Goal: Information Seeking & Learning: Compare options

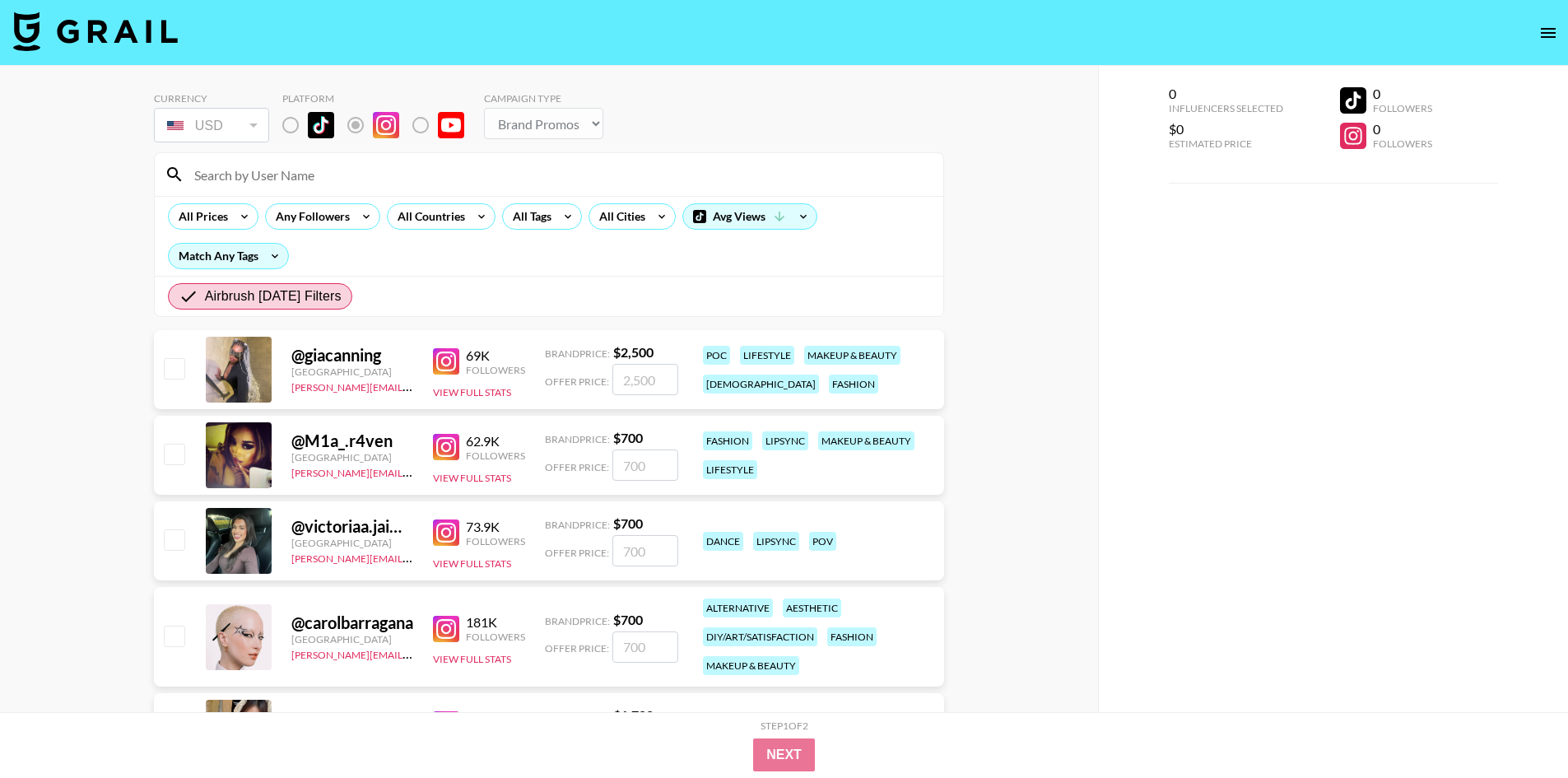
select select "Brand"
click at [782, 210] on icon at bounding box center [780, 216] width 15 height 15
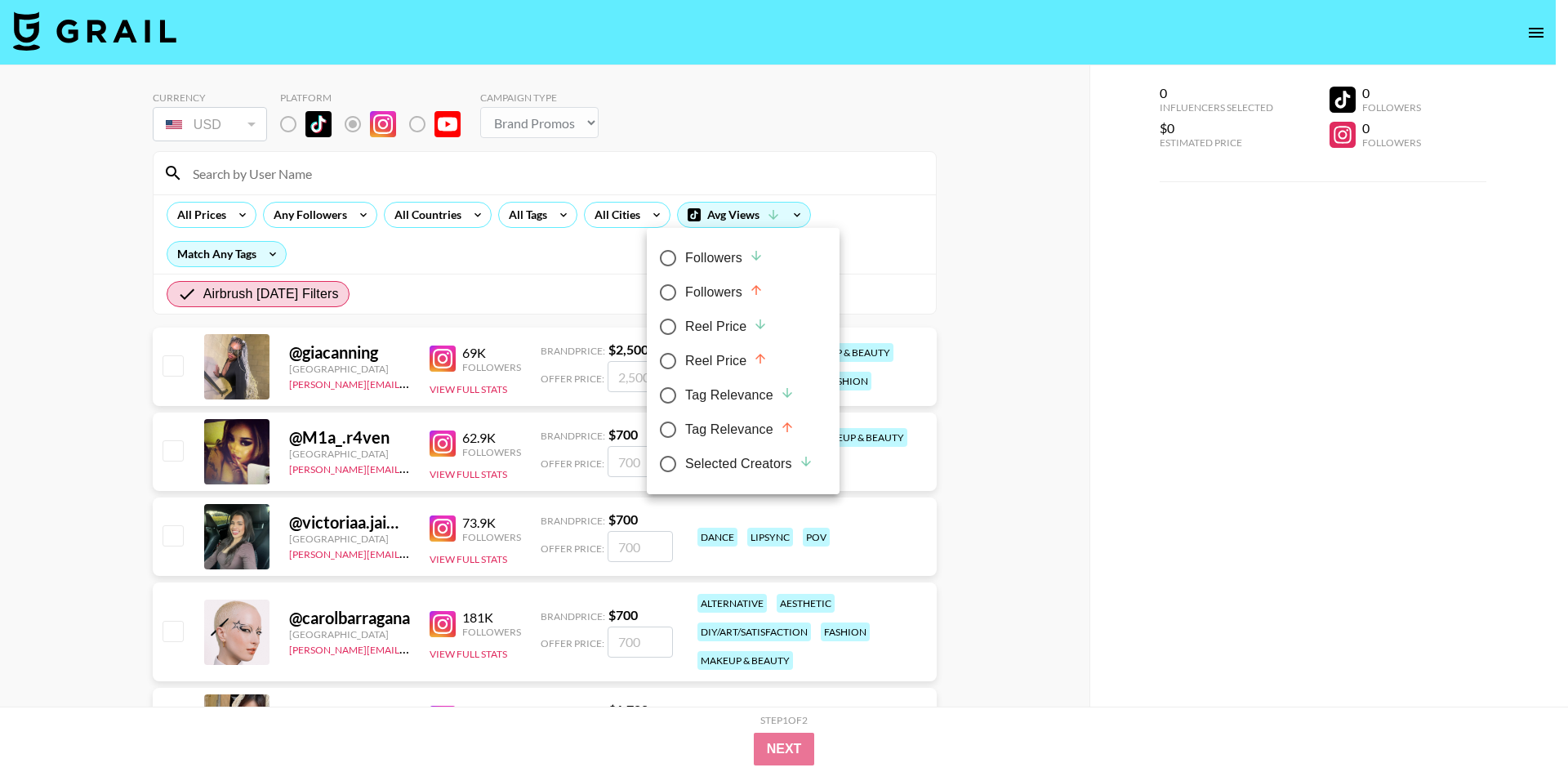
click at [777, 210] on div at bounding box center [784, 386] width 1568 height 772
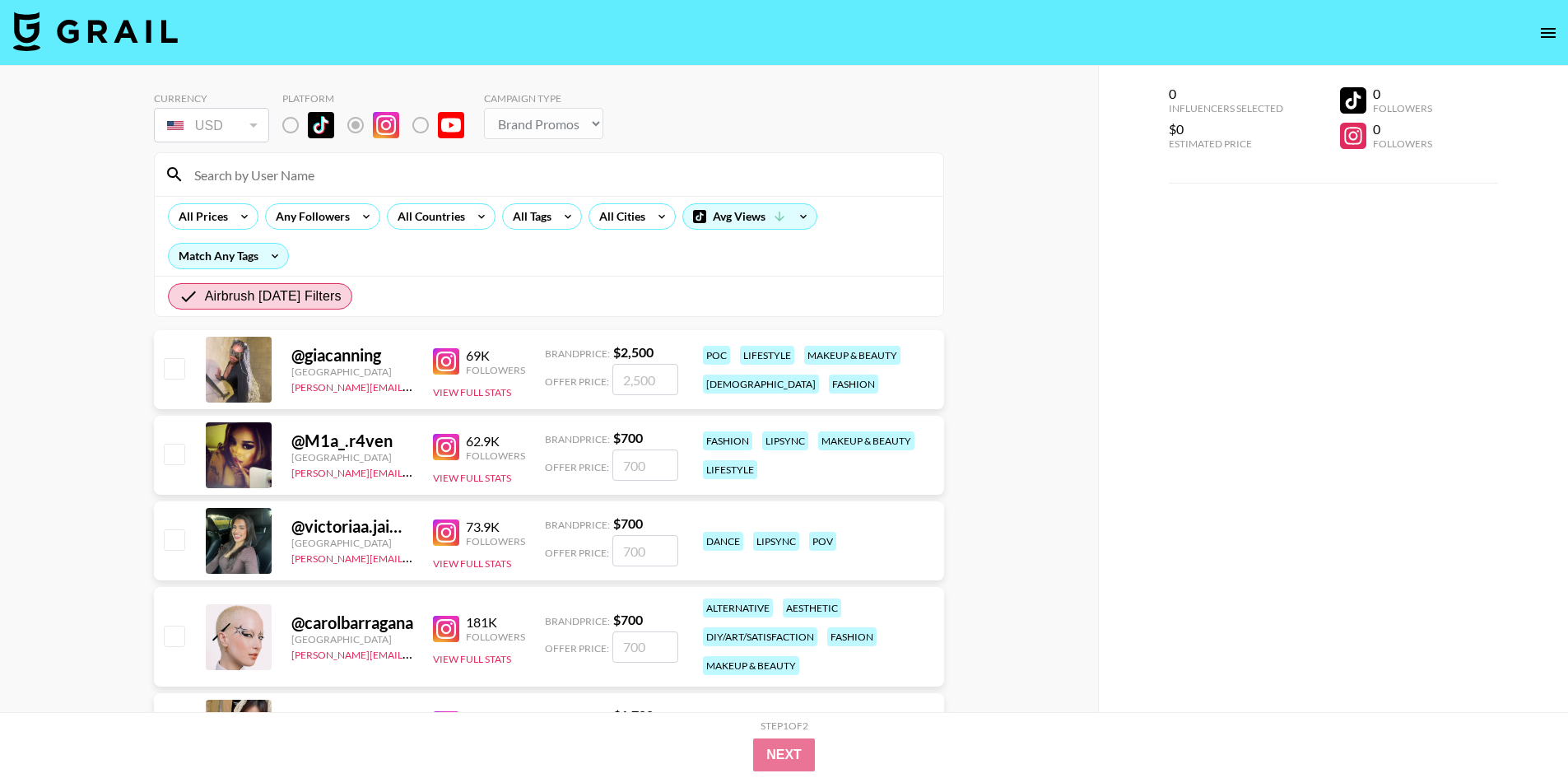
click at [783, 212] on icon at bounding box center [780, 216] width 15 height 15
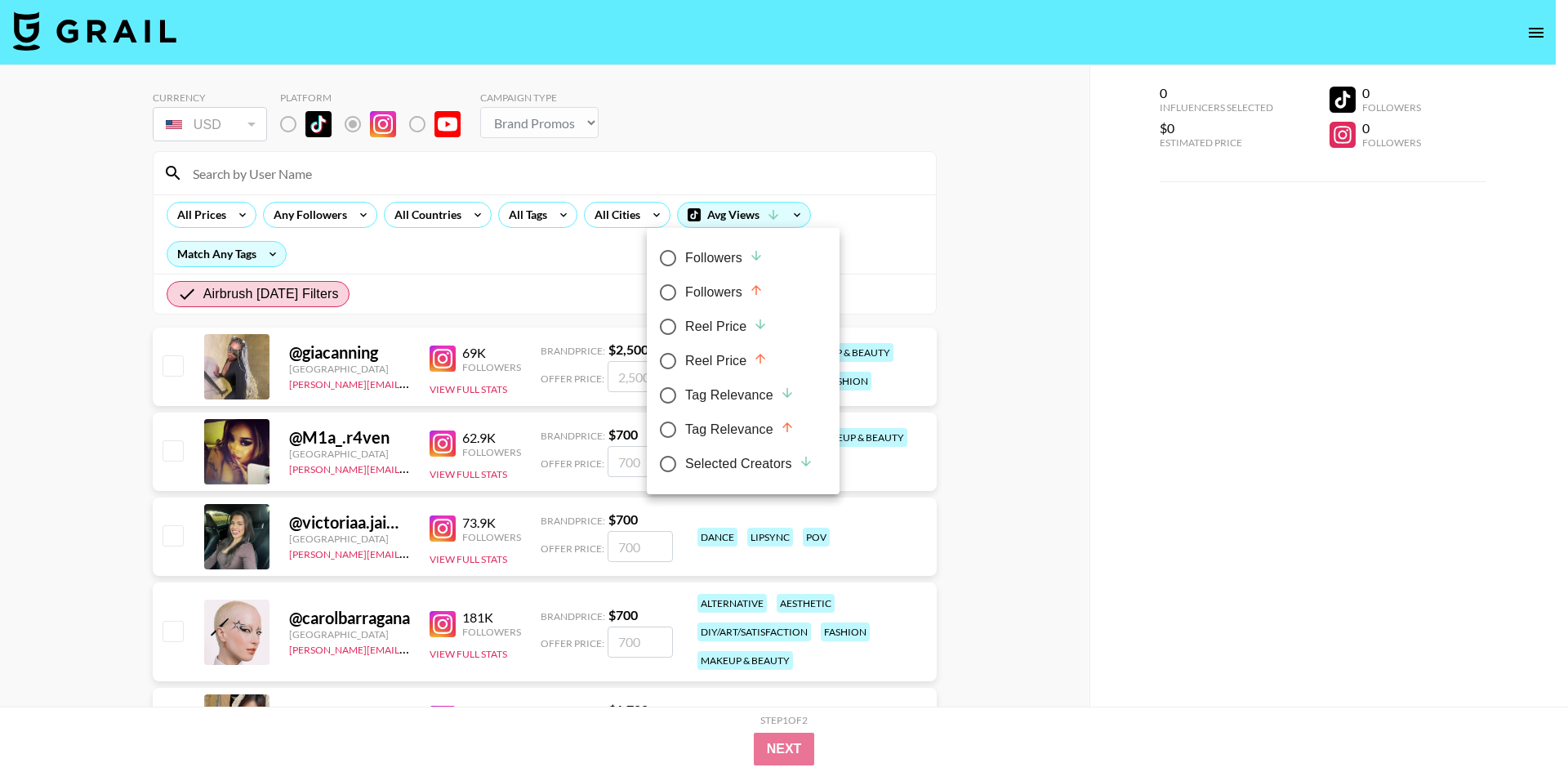
click at [715, 324] on div "Reel Price" at bounding box center [727, 327] width 83 height 19
click at [686, 324] on input "Reel Price" at bounding box center [668, 326] width 34 height 34
radio input "true"
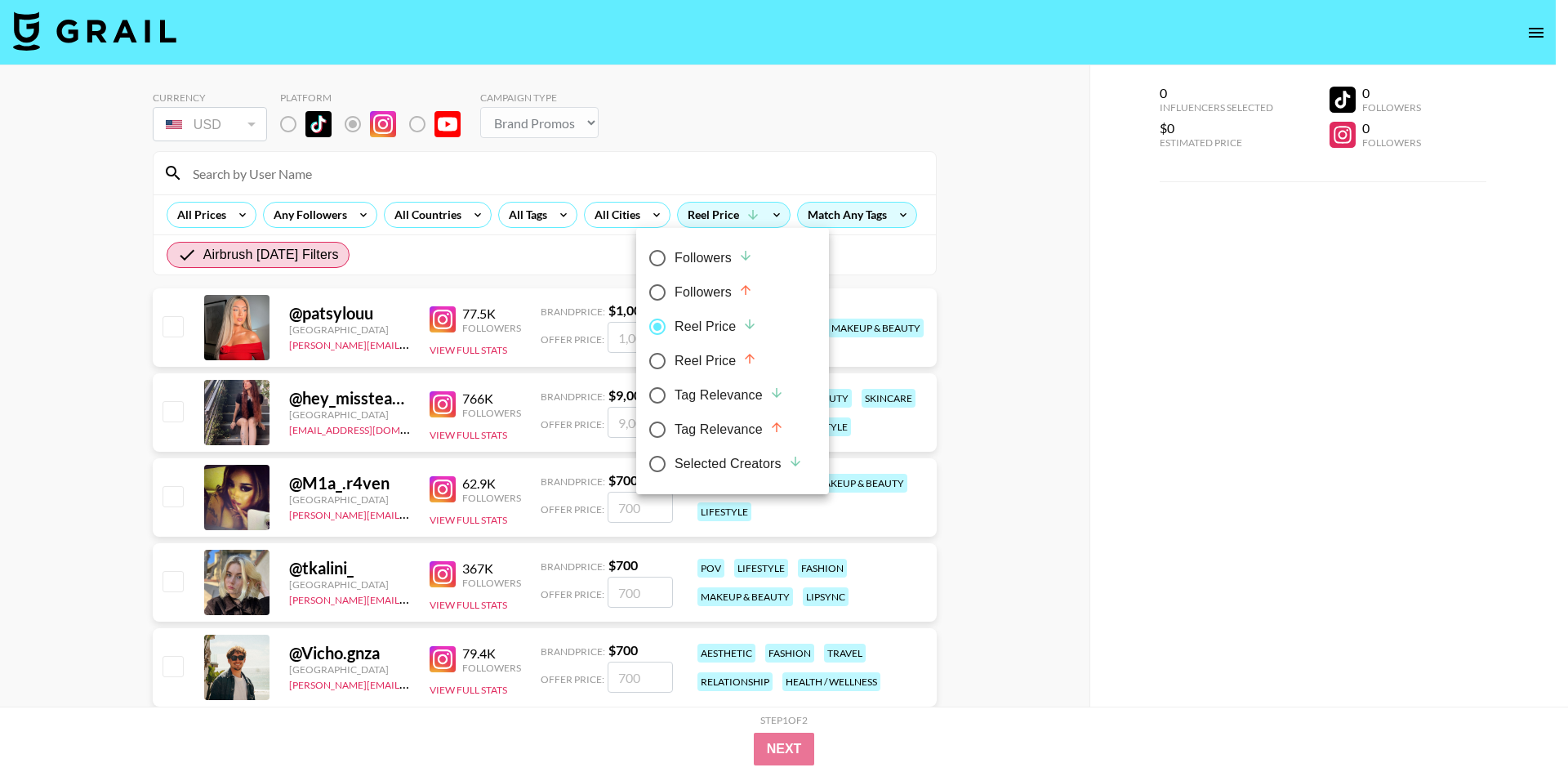
click at [723, 358] on div "Reel Price" at bounding box center [716, 361] width 83 height 19
click at [675, 358] on input "Reel Price" at bounding box center [657, 361] width 34 height 34
radio input "true"
radio input "false"
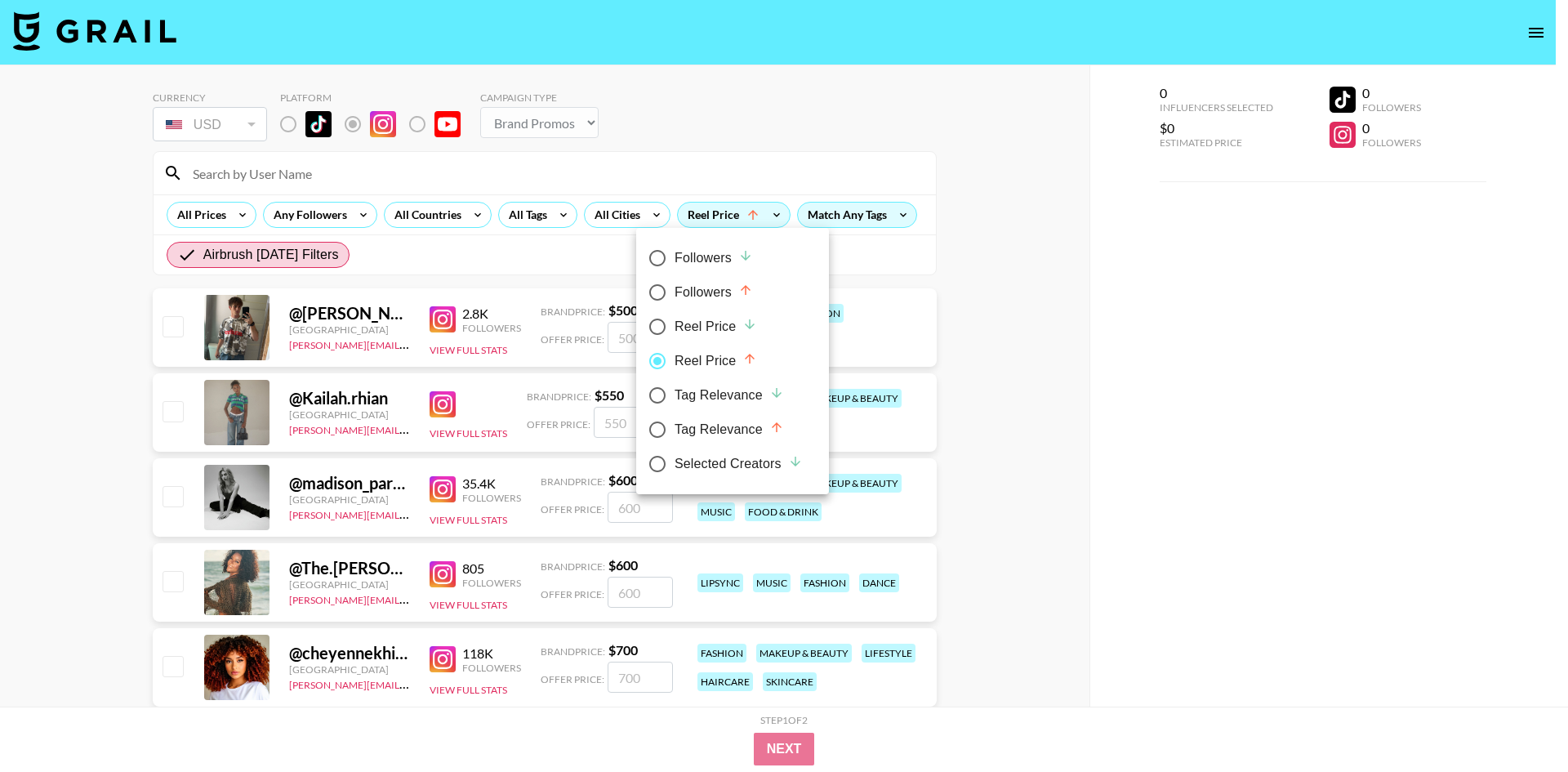
click at [582, 254] on div at bounding box center [784, 386] width 1568 height 772
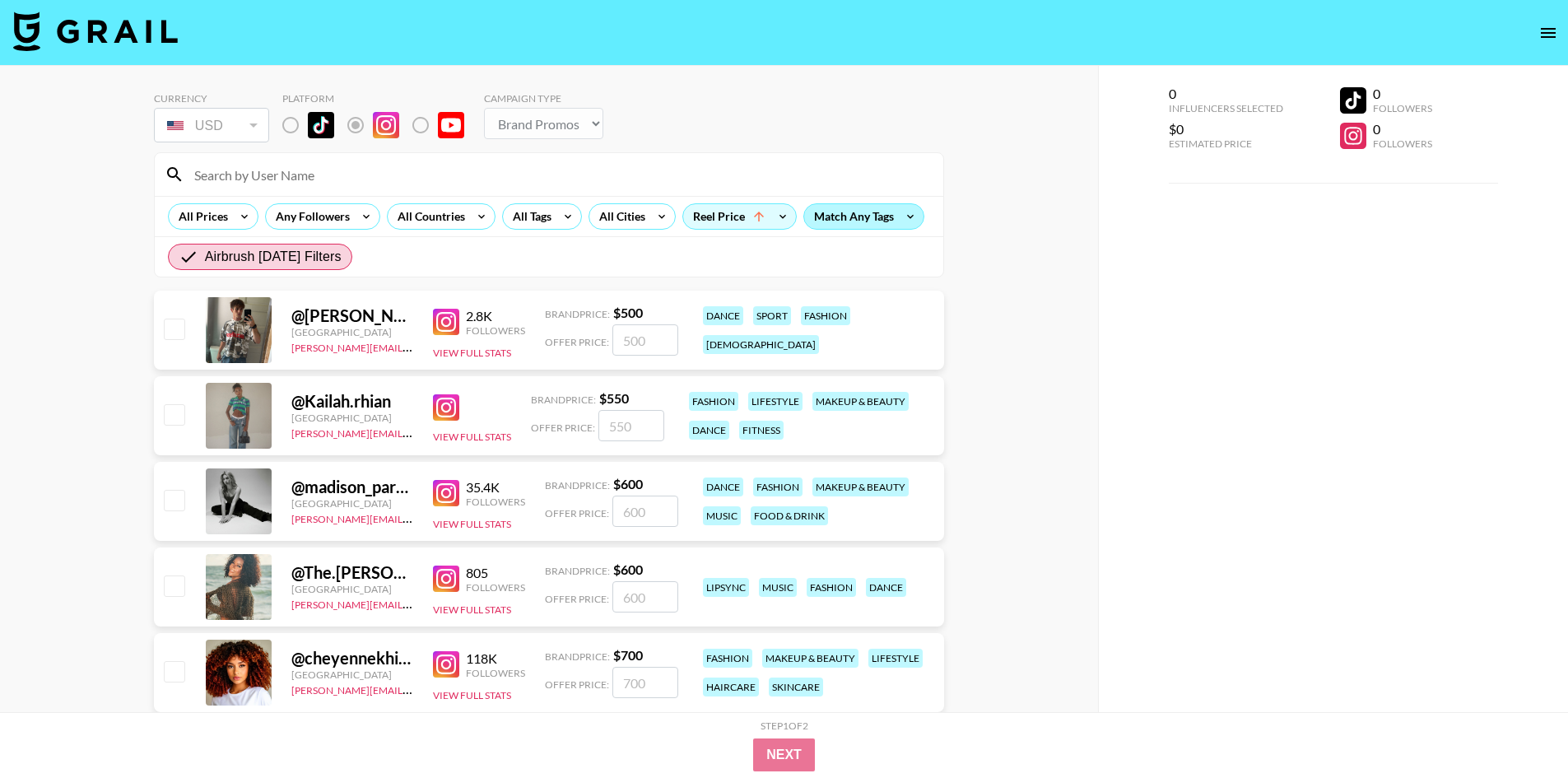
click at [881, 220] on div "Match Any Tags" at bounding box center [864, 216] width 120 height 25
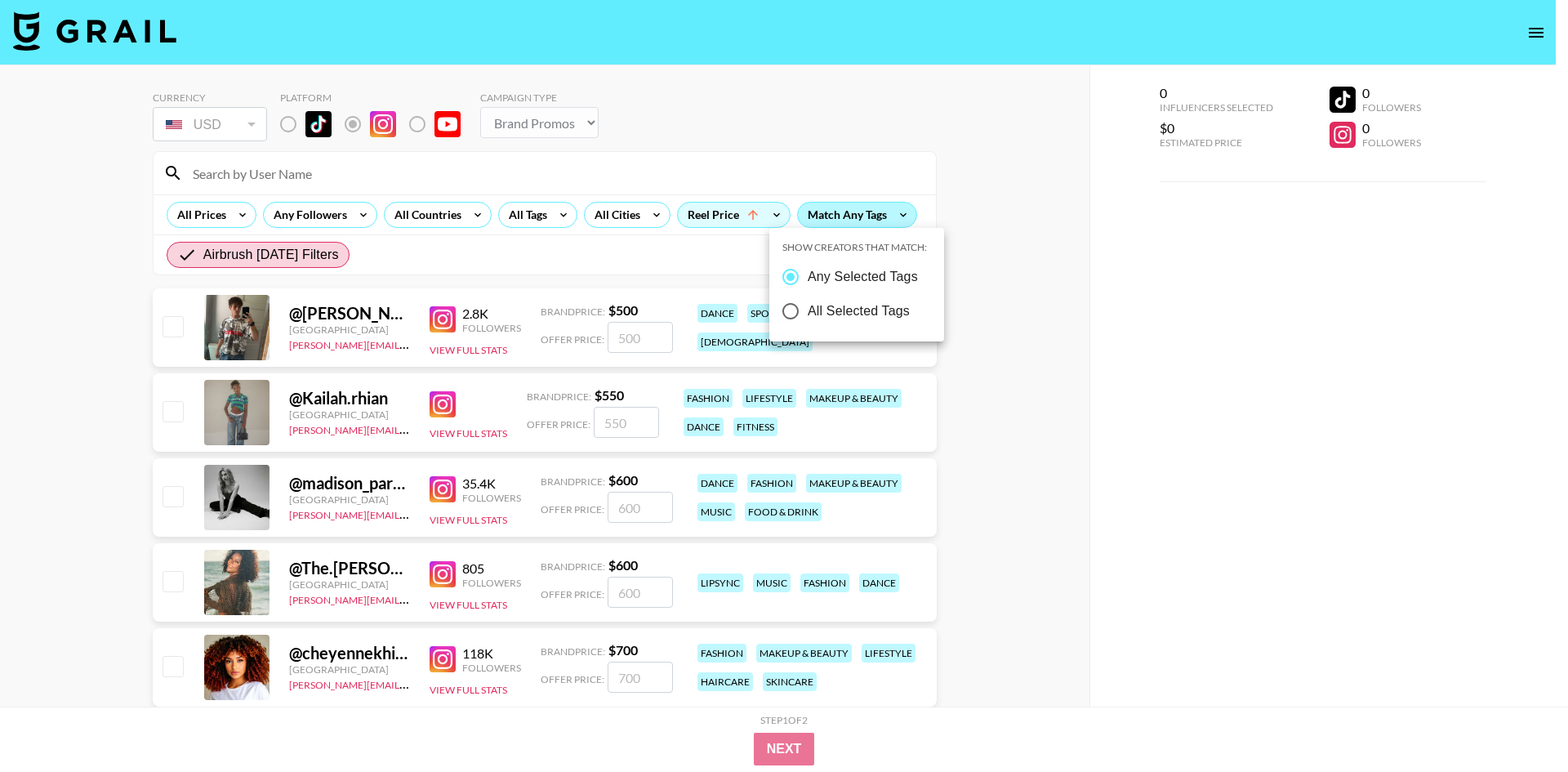
click at [874, 218] on div at bounding box center [784, 386] width 1568 height 772
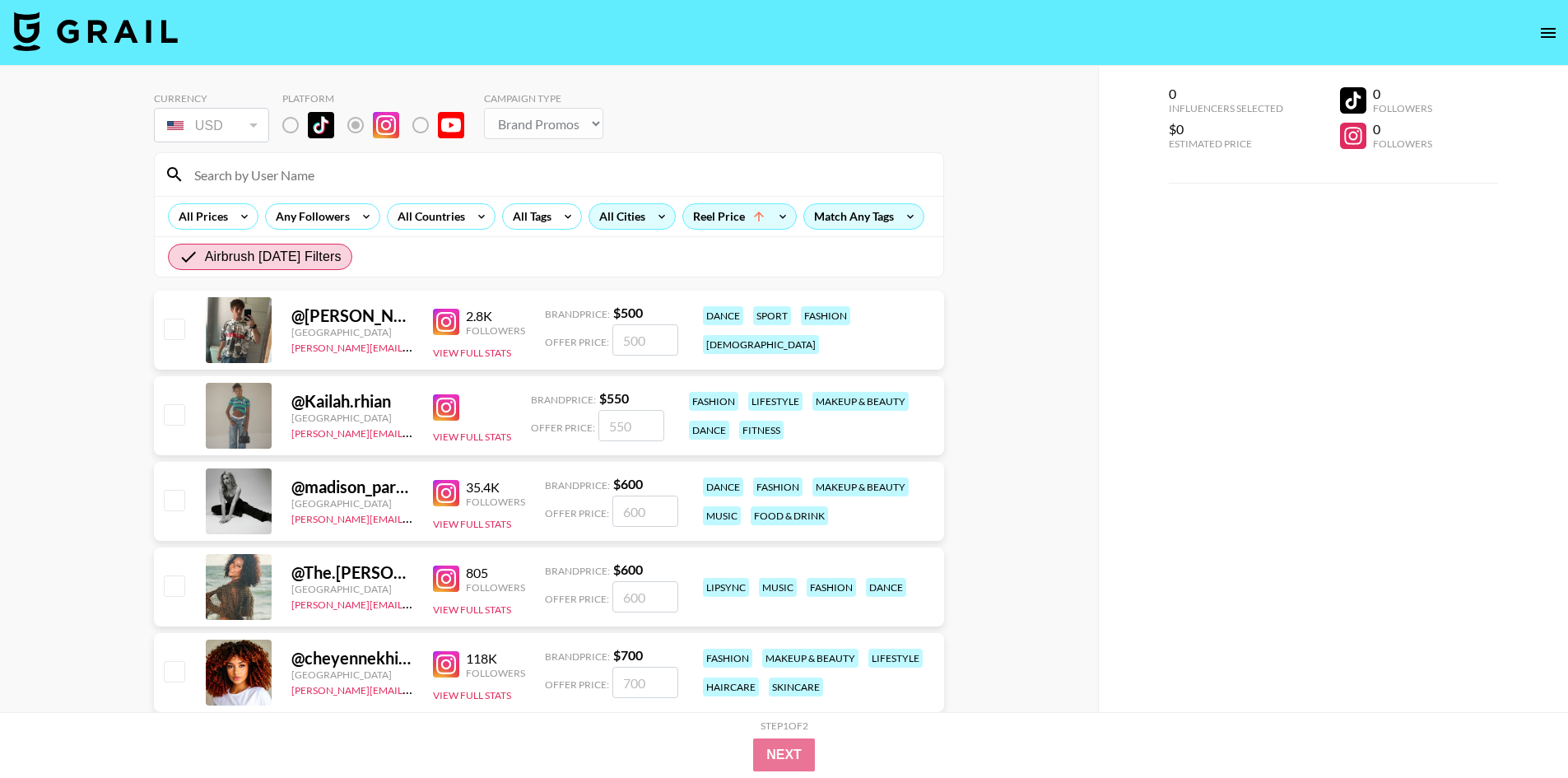
click at [664, 218] on icon at bounding box center [662, 216] width 27 height 25
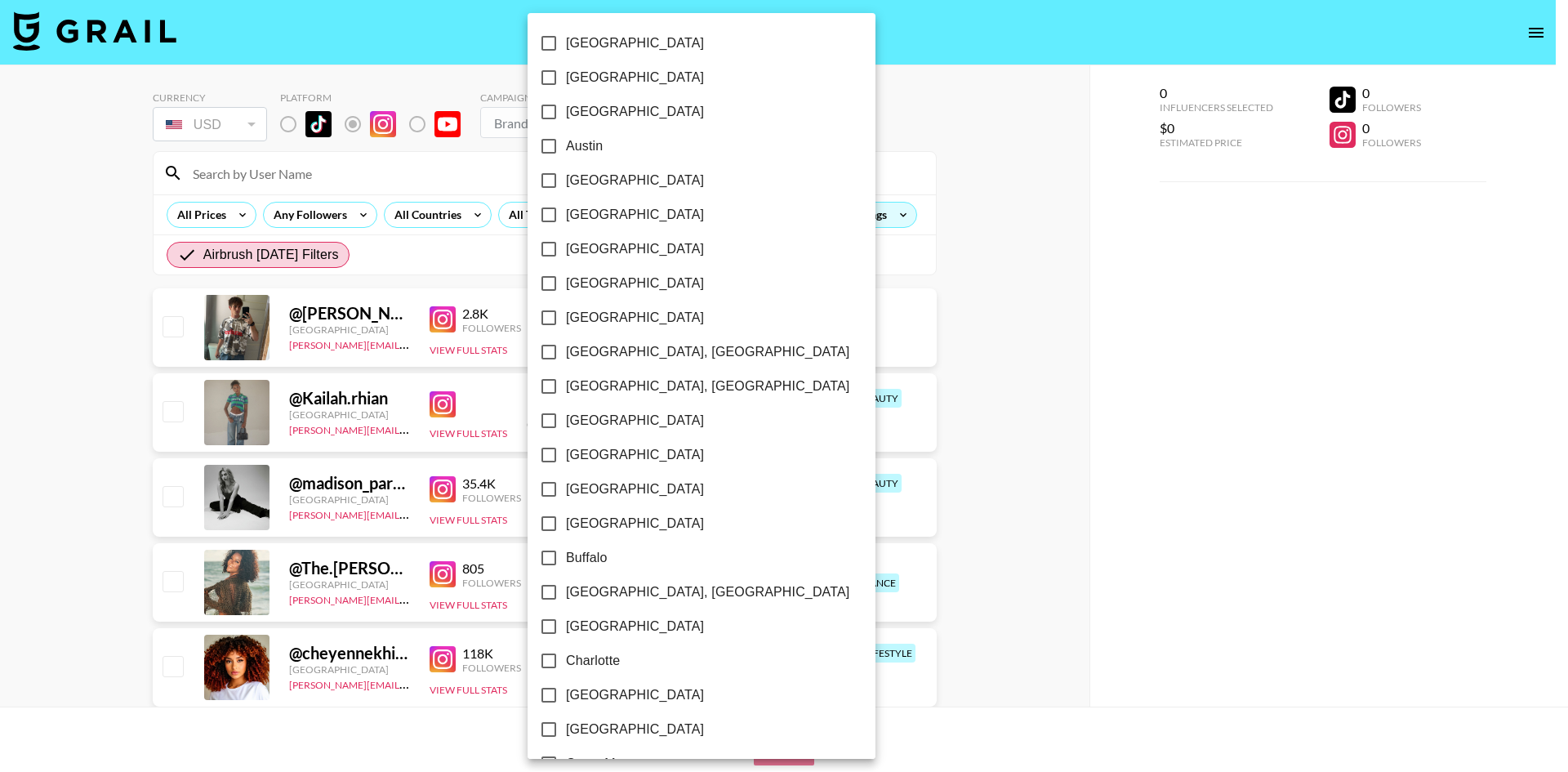
click at [830, 244] on div at bounding box center [784, 386] width 1568 height 772
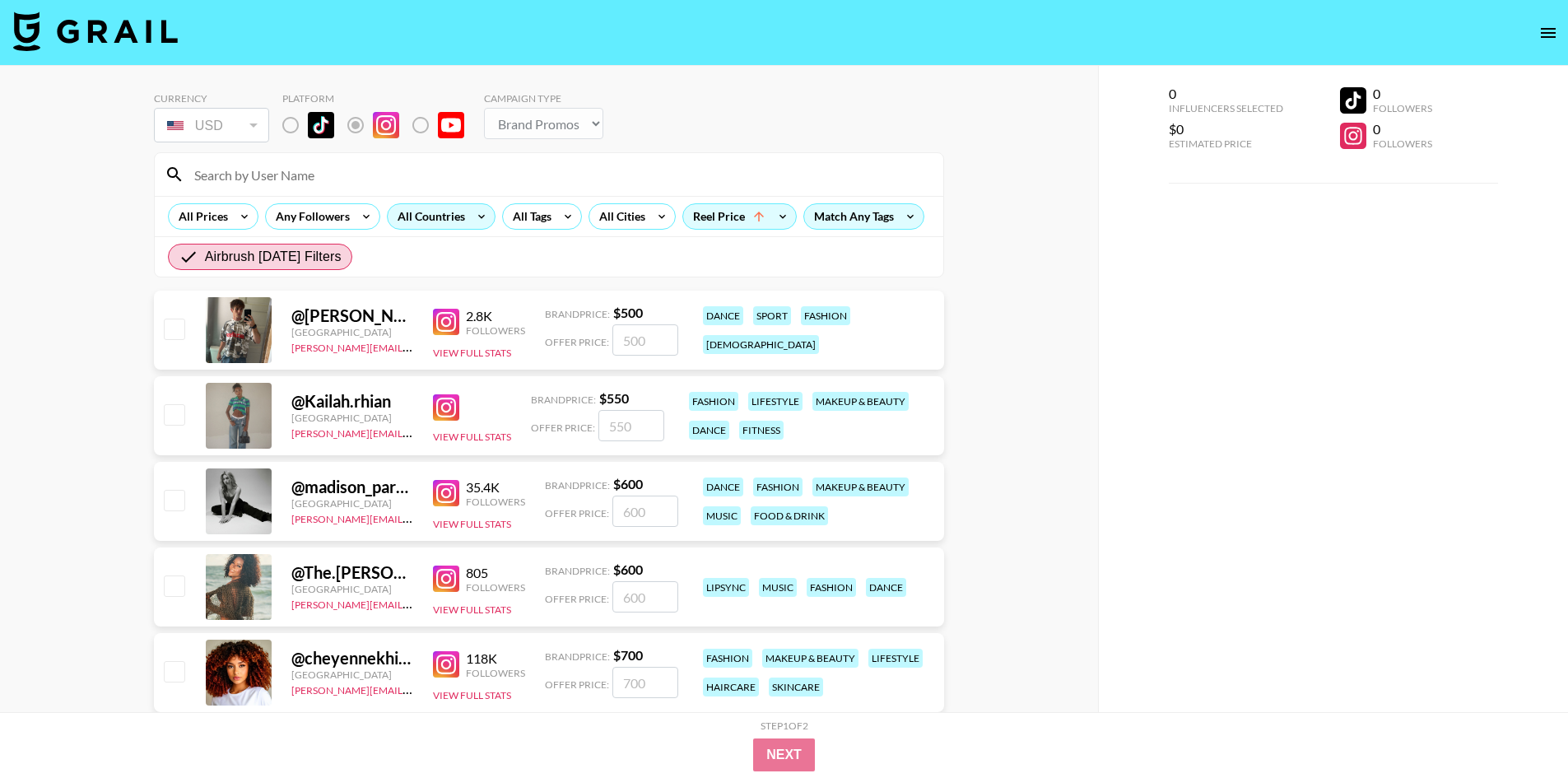
click at [447, 222] on div "All Countries" at bounding box center [428, 216] width 81 height 25
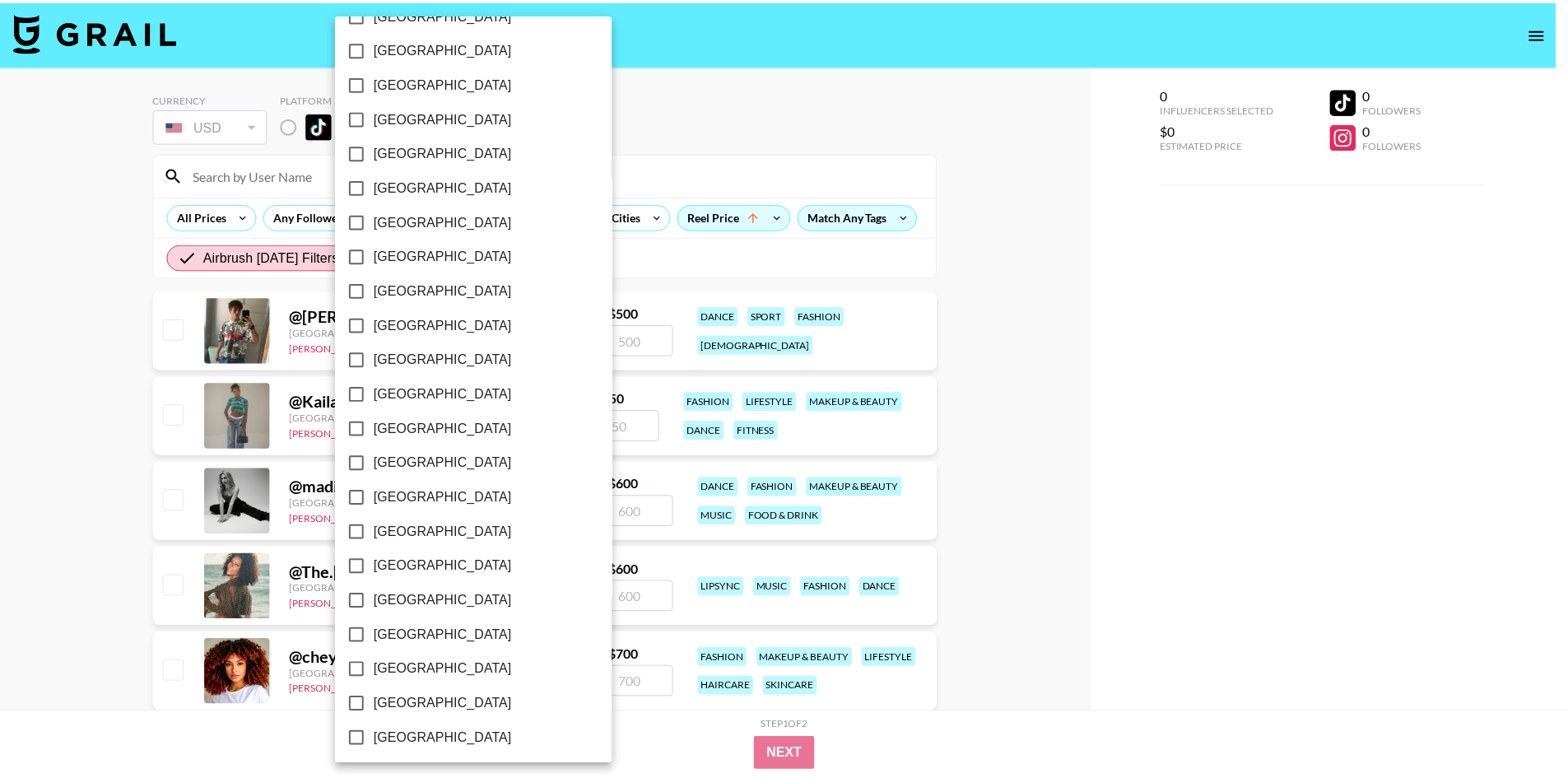
scroll to position [1142, 0]
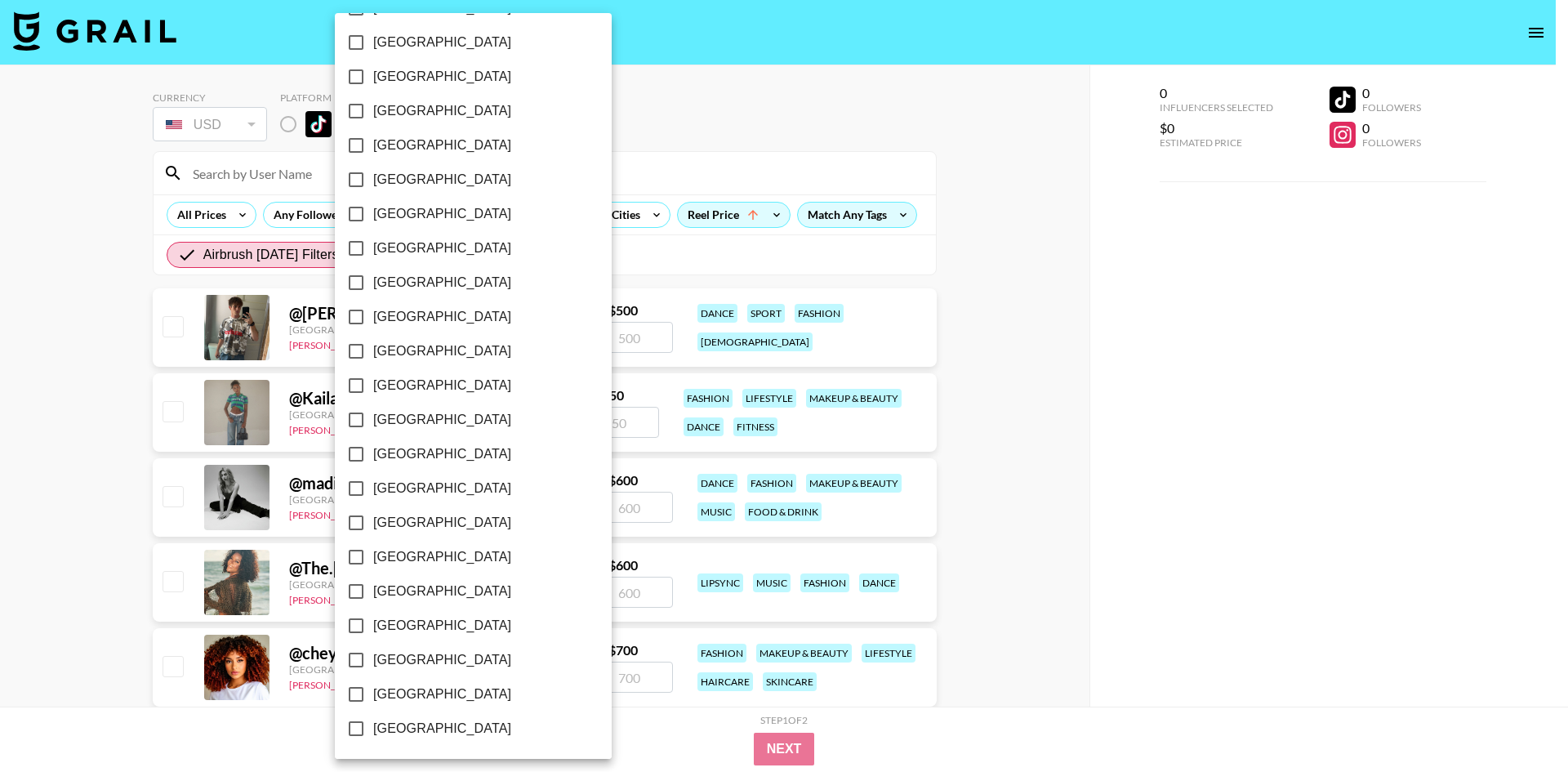
click at [410, 686] on span "[GEOGRAPHIC_DATA]" at bounding box center [442, 695] width 138 height 19
click at [374, 686] on input "[GEOGRAPHIC_DATA]" at bounding box center [356, 694] width 34 height 34
checkbox input "true"
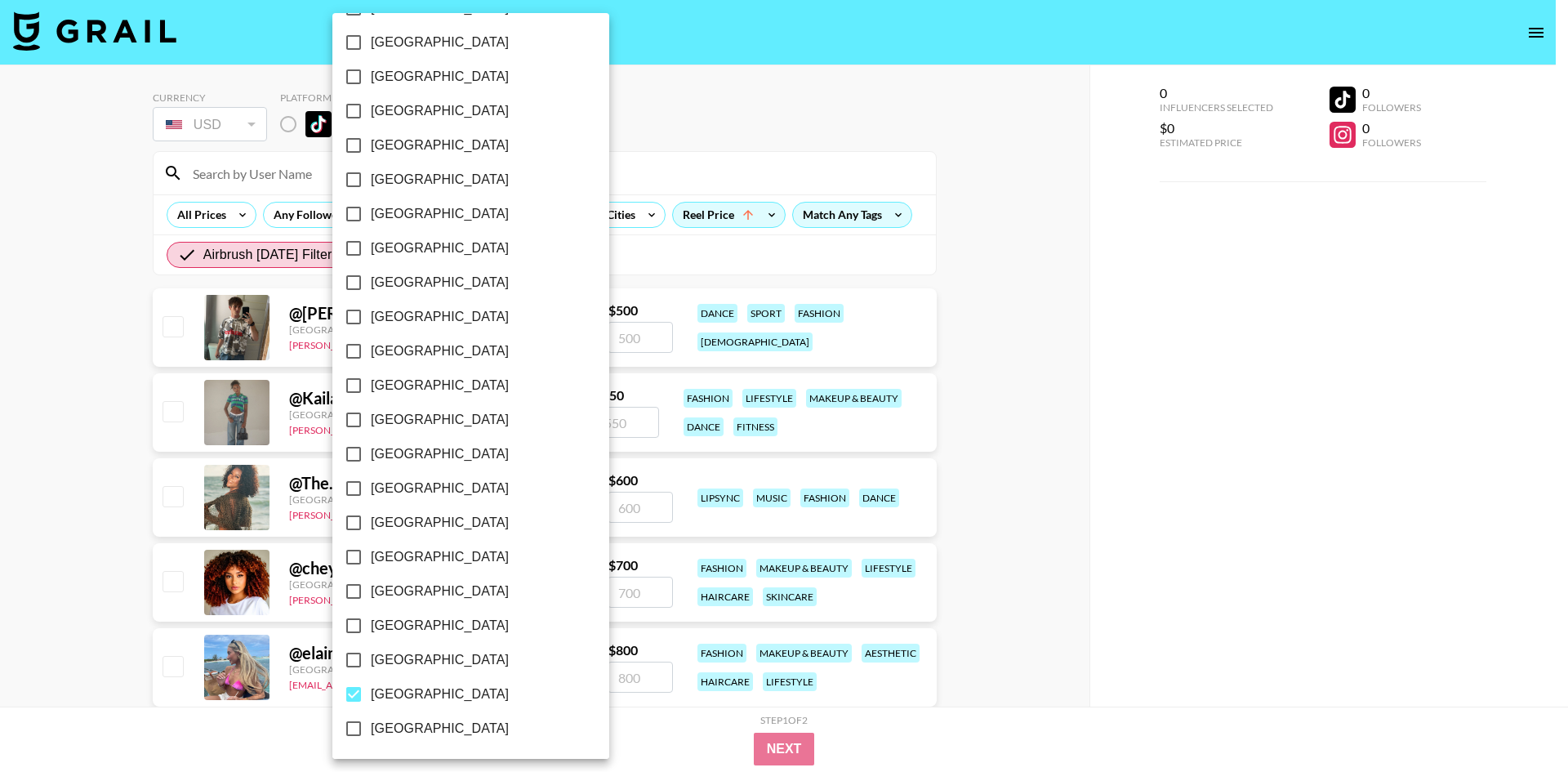
click at [653, 256] on div at bounding box center [784, 386] width 1568 height 772
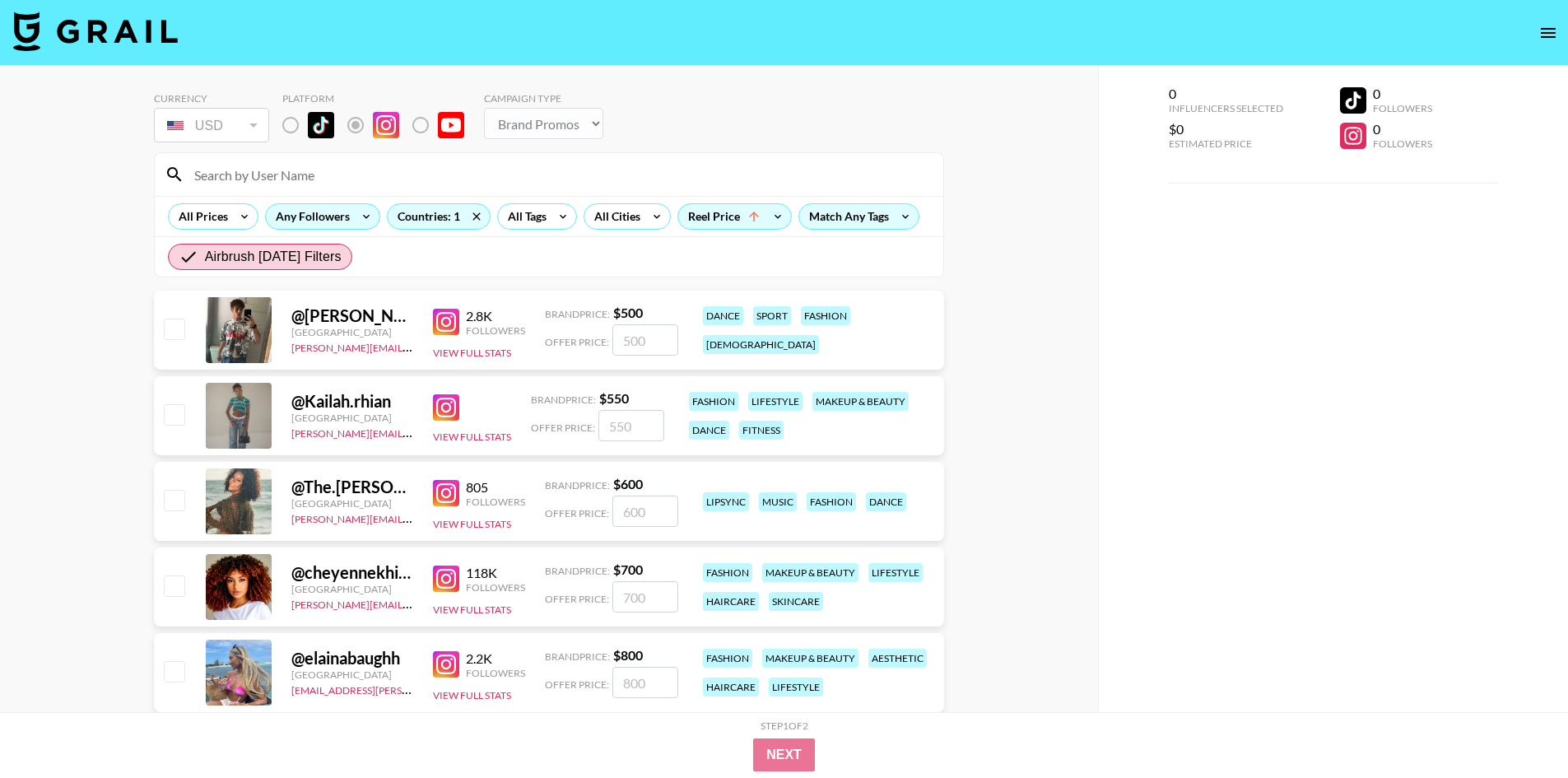
click at [339, 214] on div "Any Followers" at bounding box center [309, 216] width 87 height 25
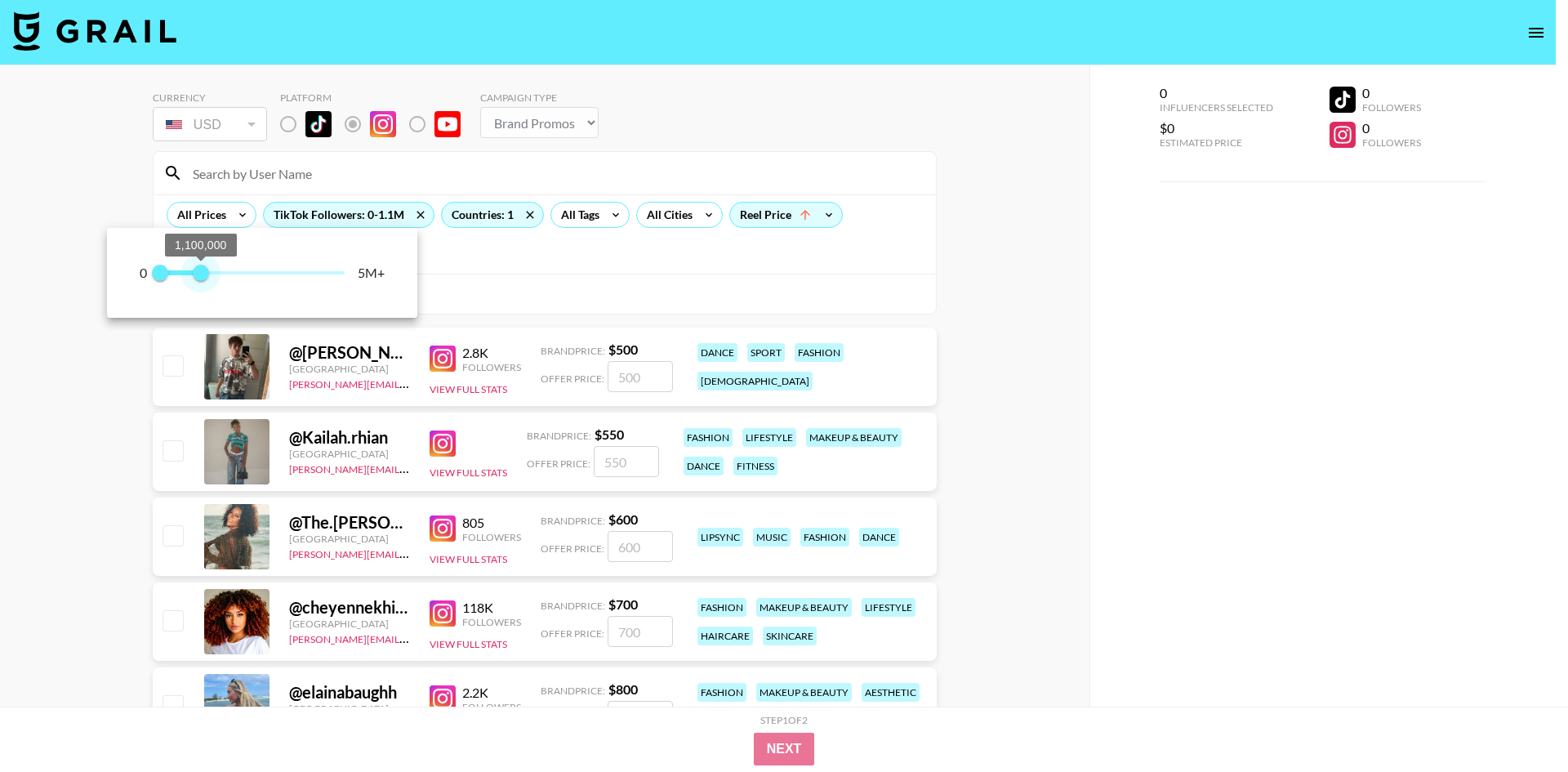
type input "1000000"
drag, startPoint x: 339, startPoint y: 268, endPoint x: 197, endPoint y: 269, distance: 142.0
click at [197, 269] on span "1,000,000" at bounding box center [197, 273] width 17 height 17
click at [487, 258] on div at bounding box center [784, 386] width 1568 height 772
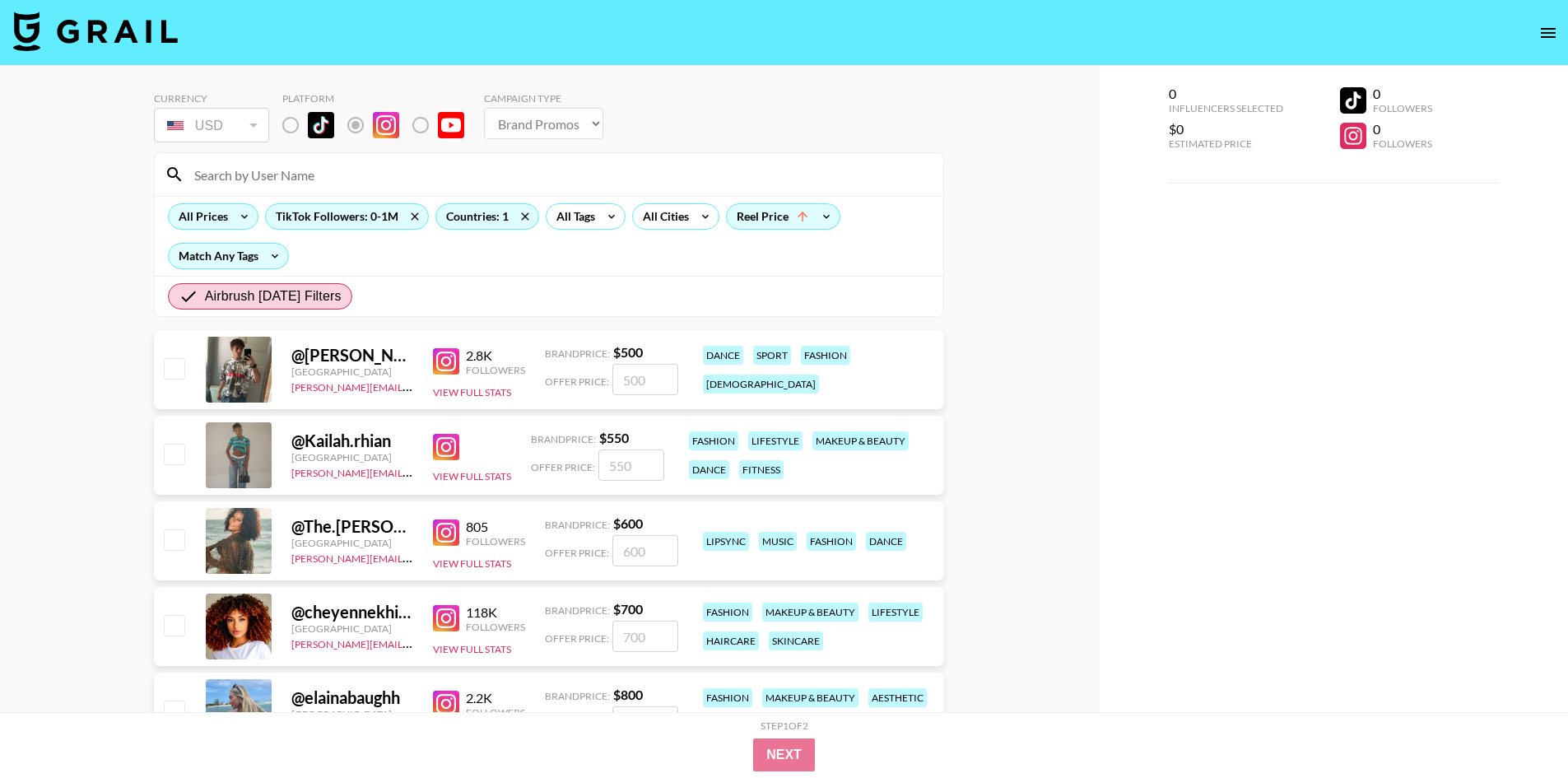
click at [241, 222] on icon at bounding box center [245, 216] width 27 height 25
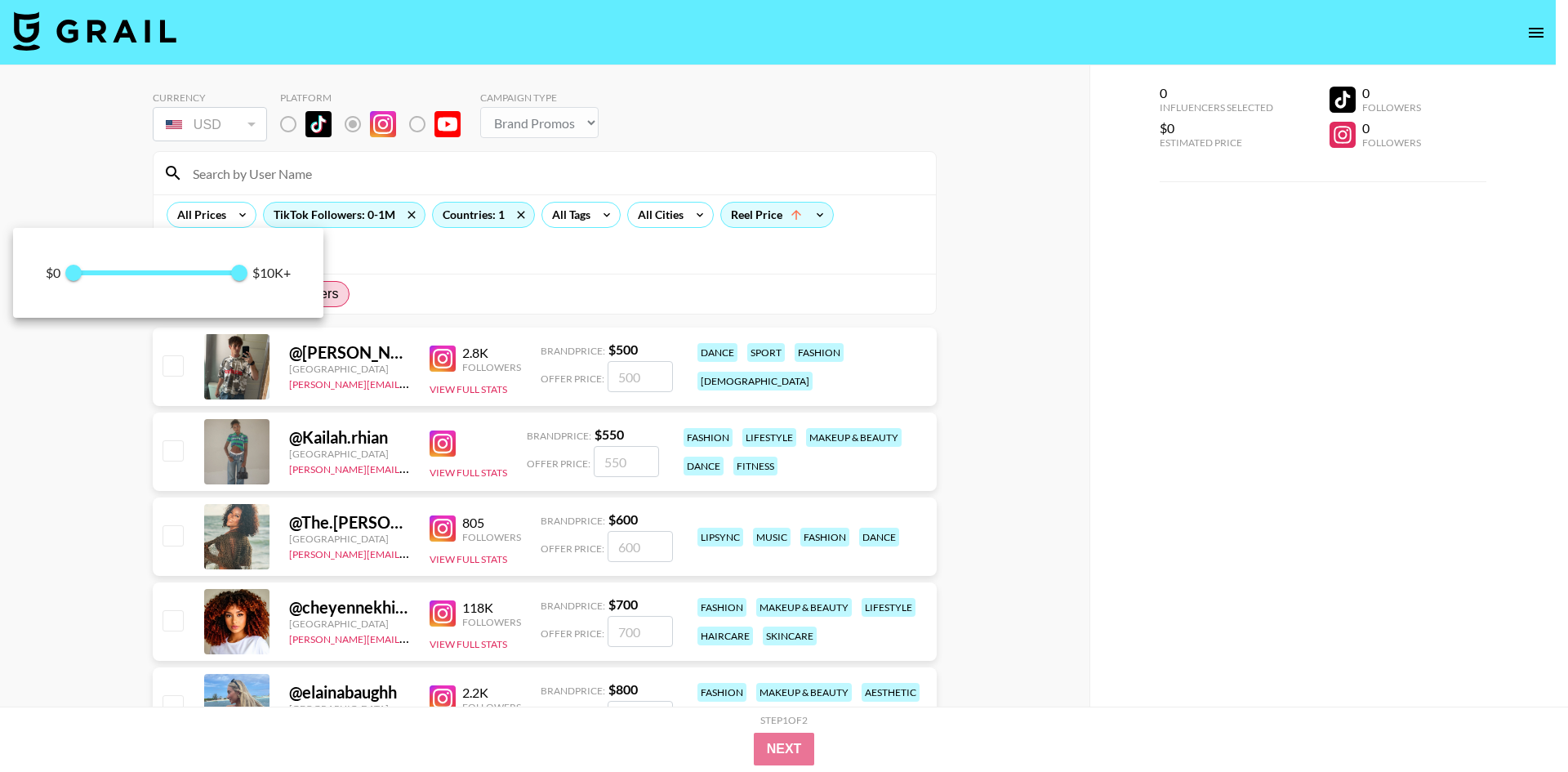
click at [231, 217] on div at bounding box center [784, 386] width 1568 height 772
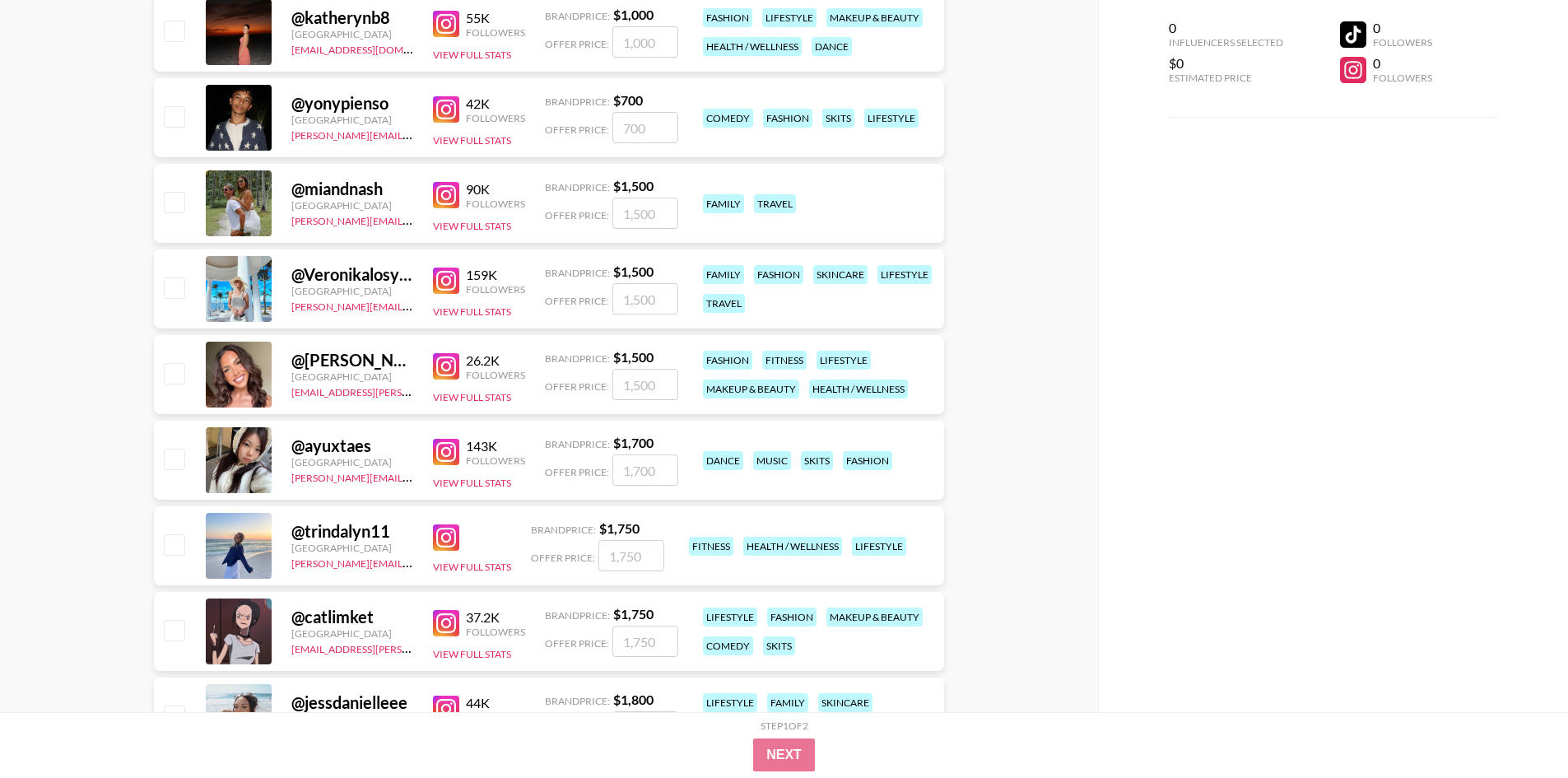
scroll to position [0, 0]
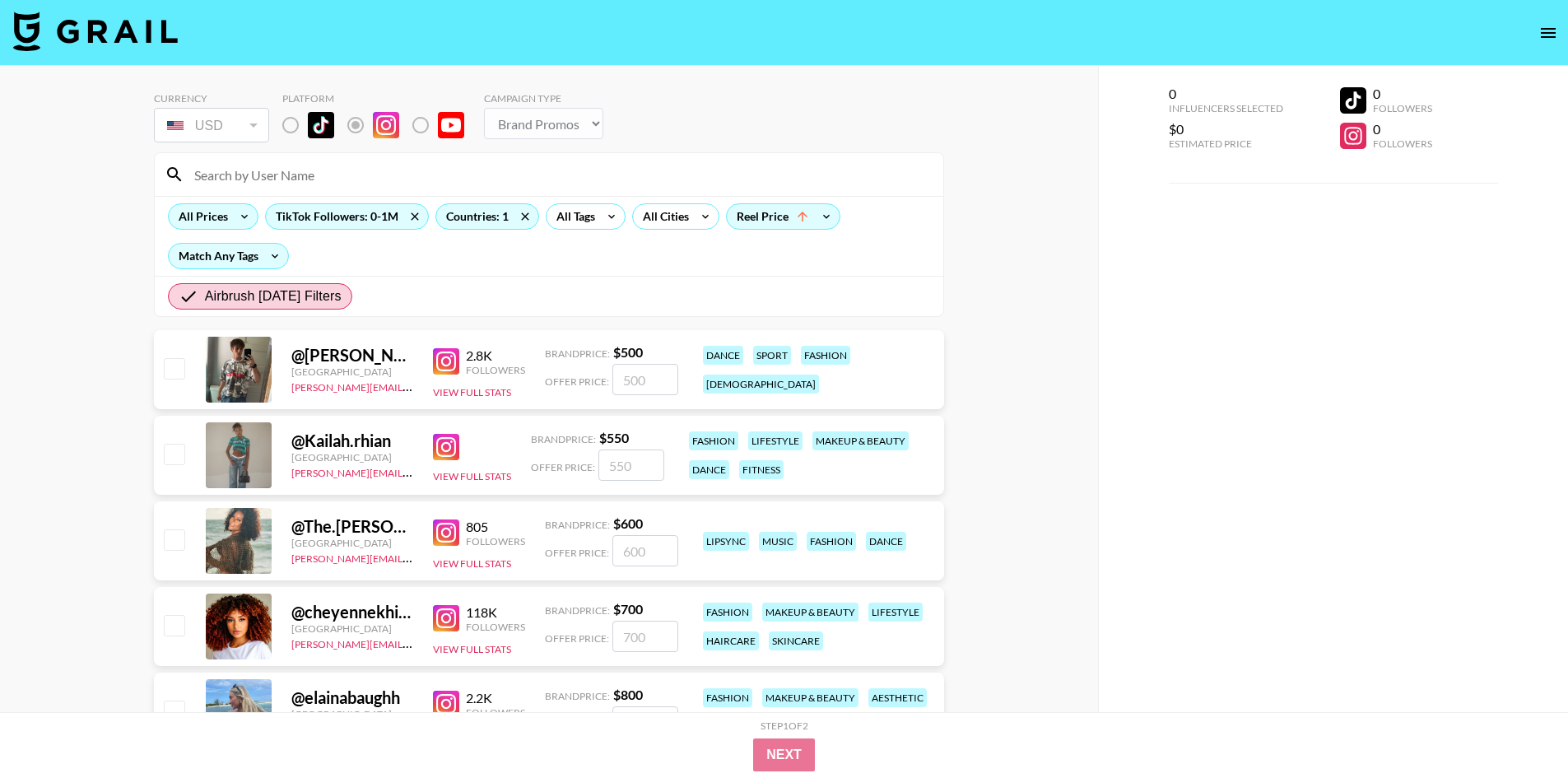
click at [227, 213] on div "All Prices" at bounding box center [199, 216] width 63 height 25
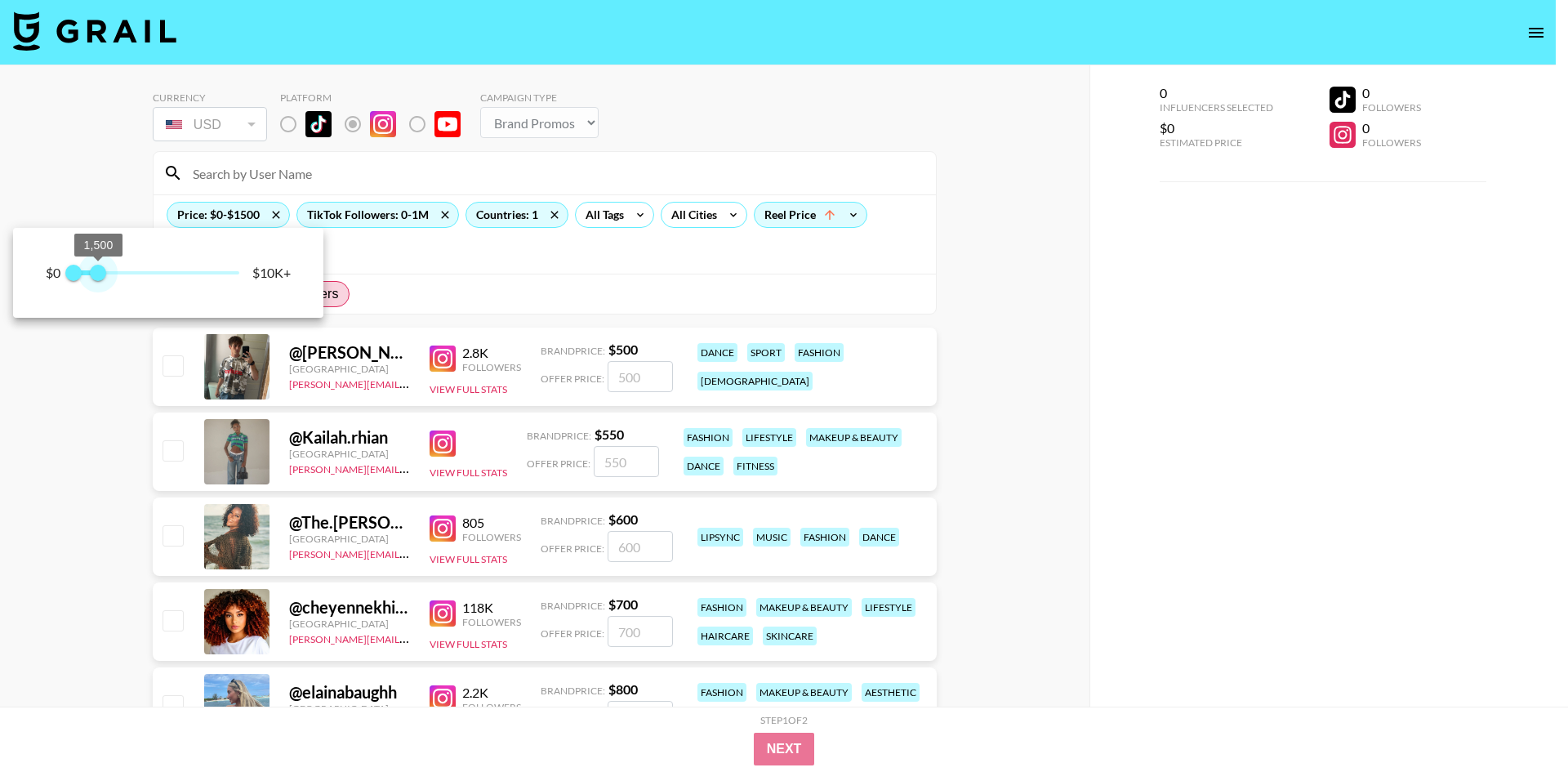
type input "1000"
drag, startPoint x: 225, startPoint y: 280, endPoint x: 91, endPoint y: 273, distance: 134.2
click at [91, 273] on span "1,000" at bounding box center [90, 273] width 17 height 17
click at [454, 245] on div at bounding box center [784, 386] width 1568 height 772
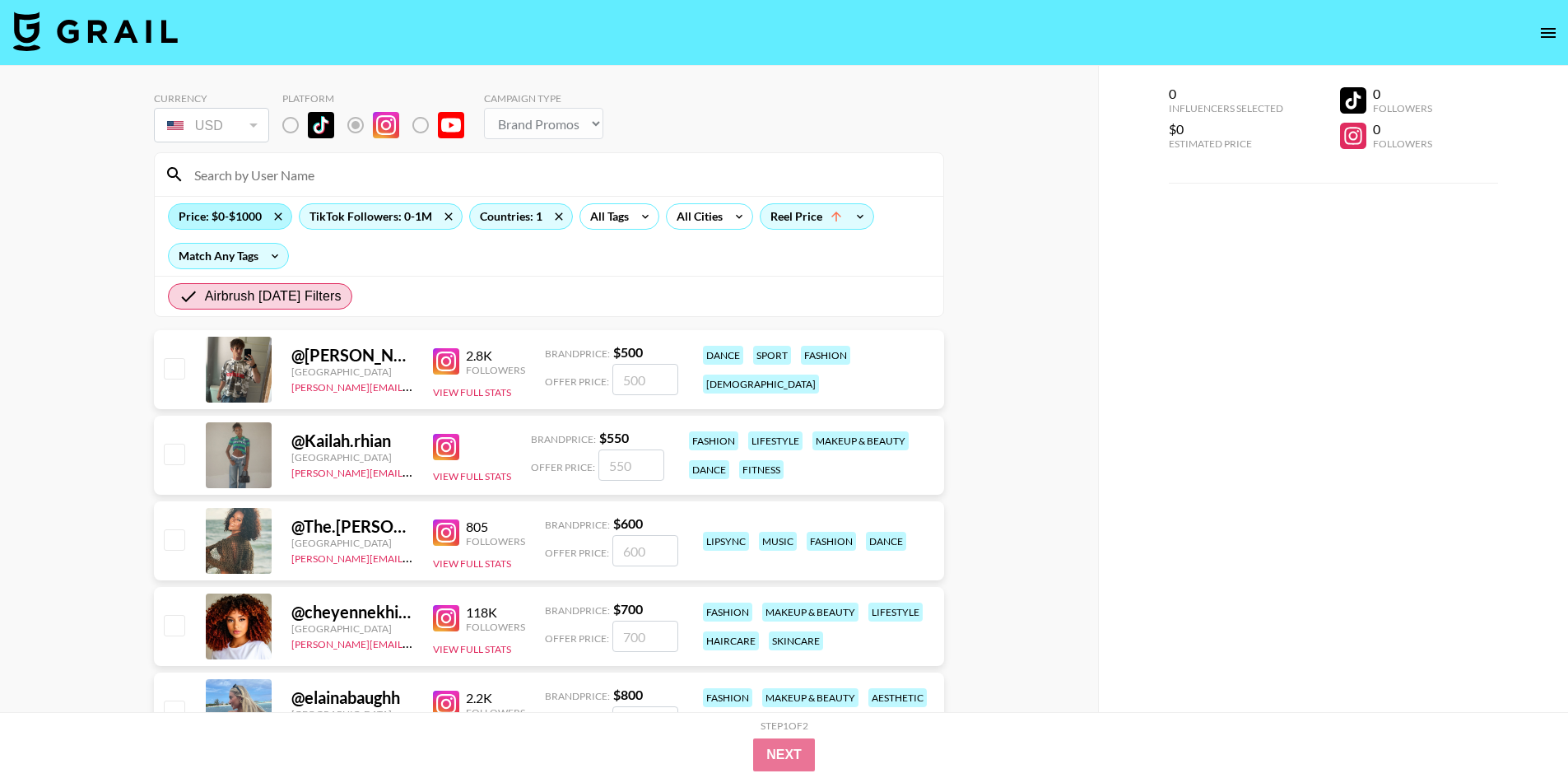
click at [238, 222] on div "Price: $0-$1000" at bounding box center [229, 216] width 122 height 25
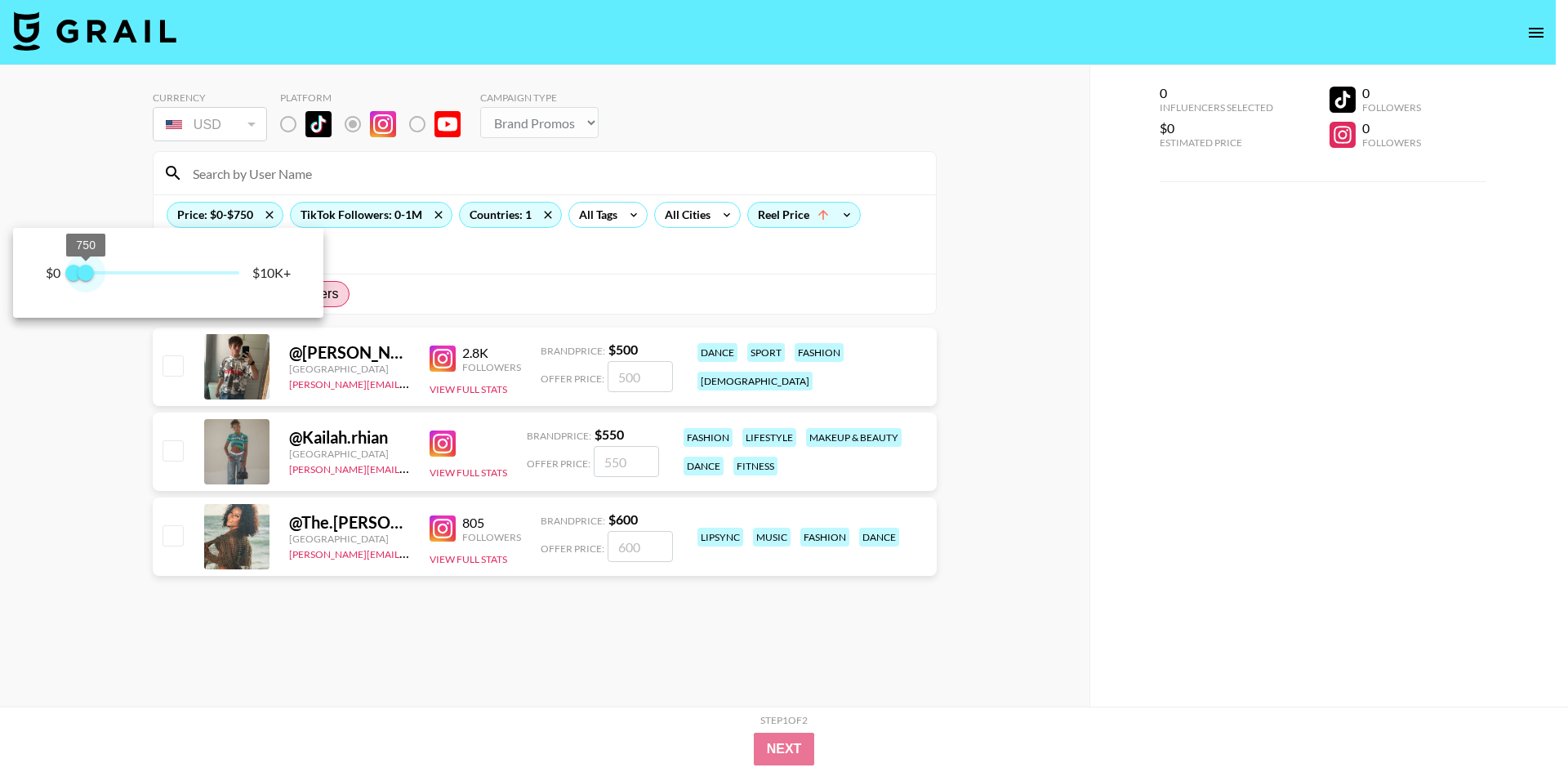
type input "1000"
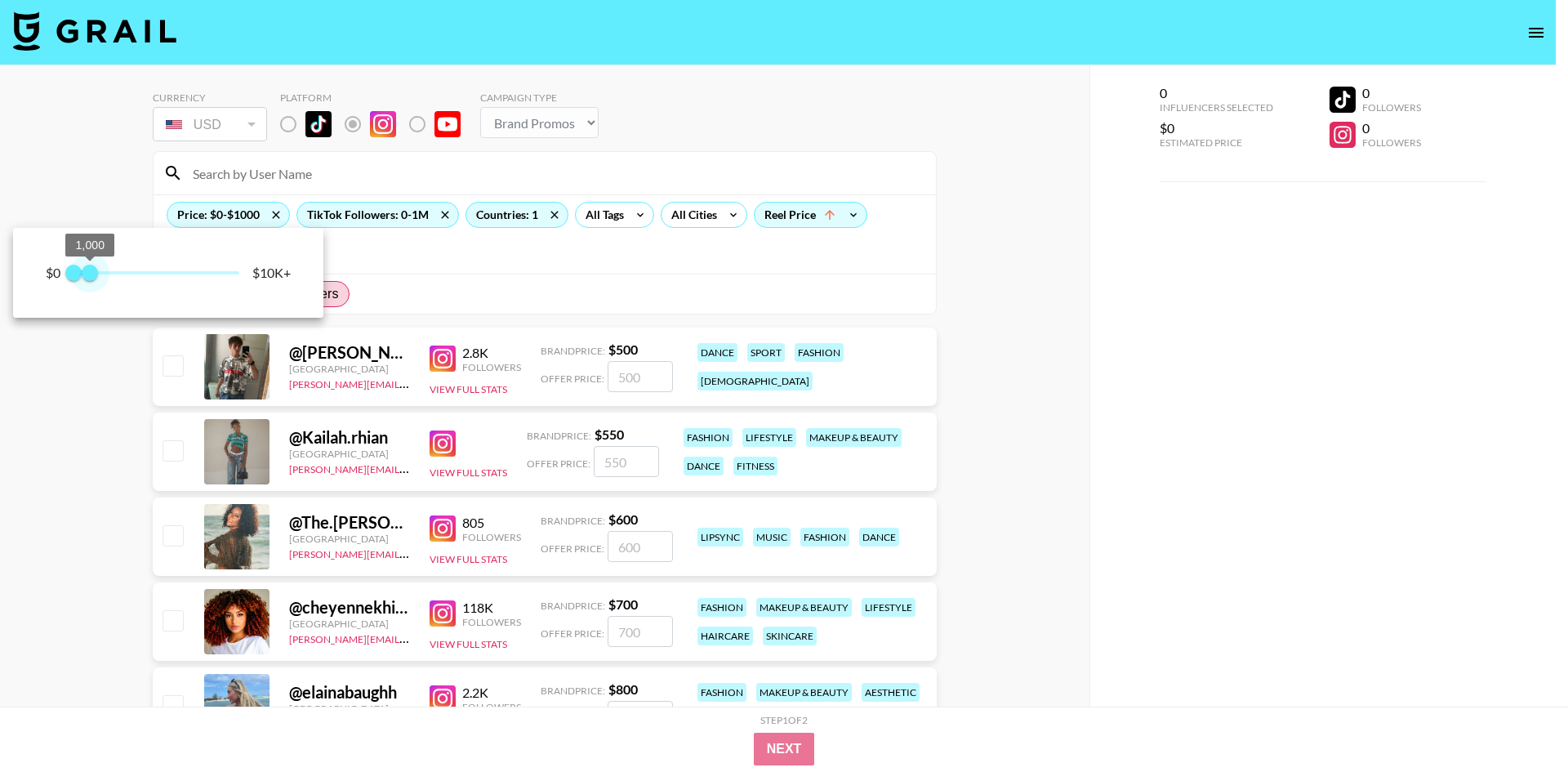
click at [90, 272] on span "1,000" at bounding box center [90, 273] width 17 height 17
click at [144, 361] on div at bounding box center [784, 386] width 1568 height 772
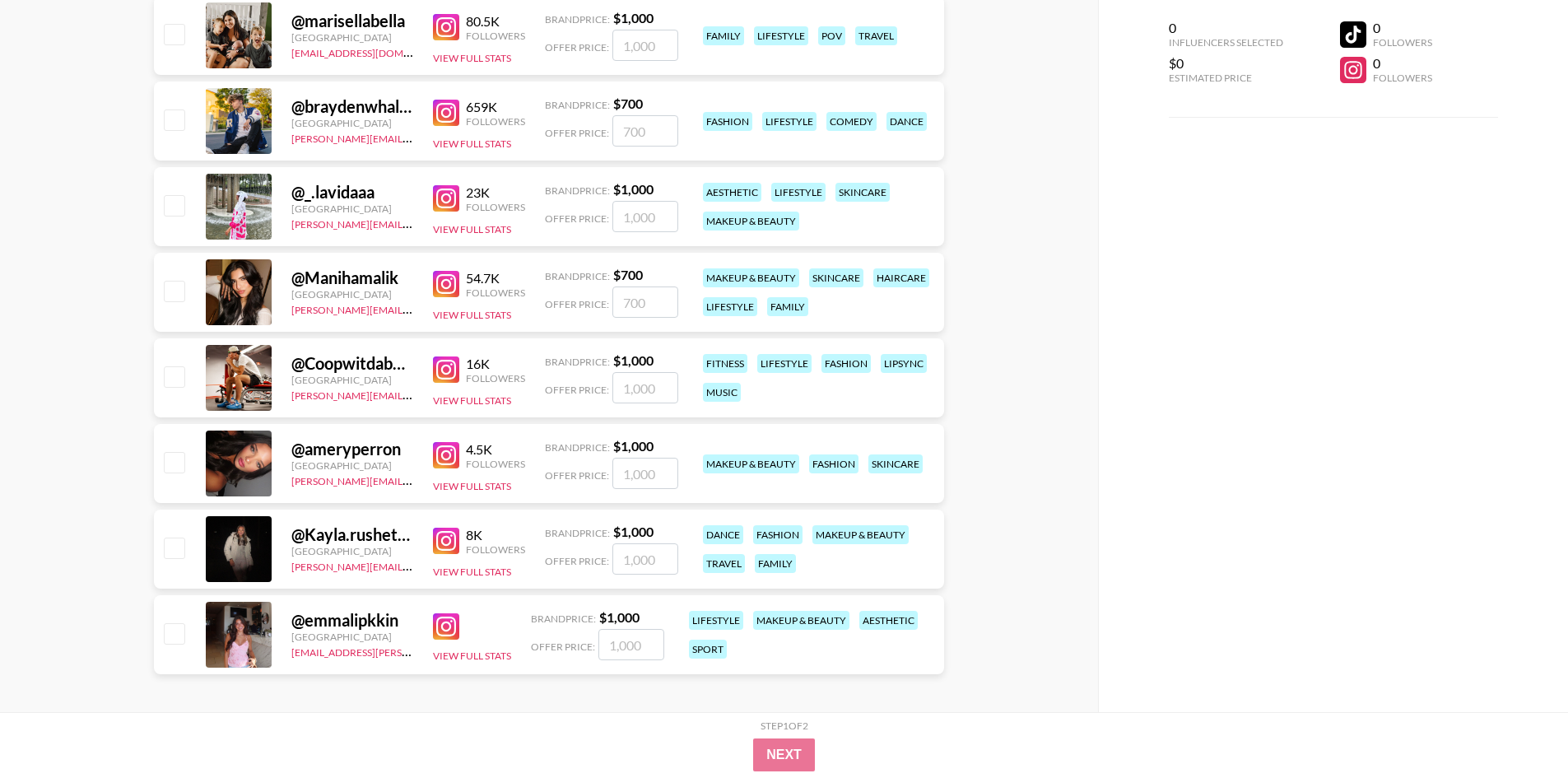
scroll to position [856, 0]
